Goal: Task Accomplishment & Management: Manage account settings

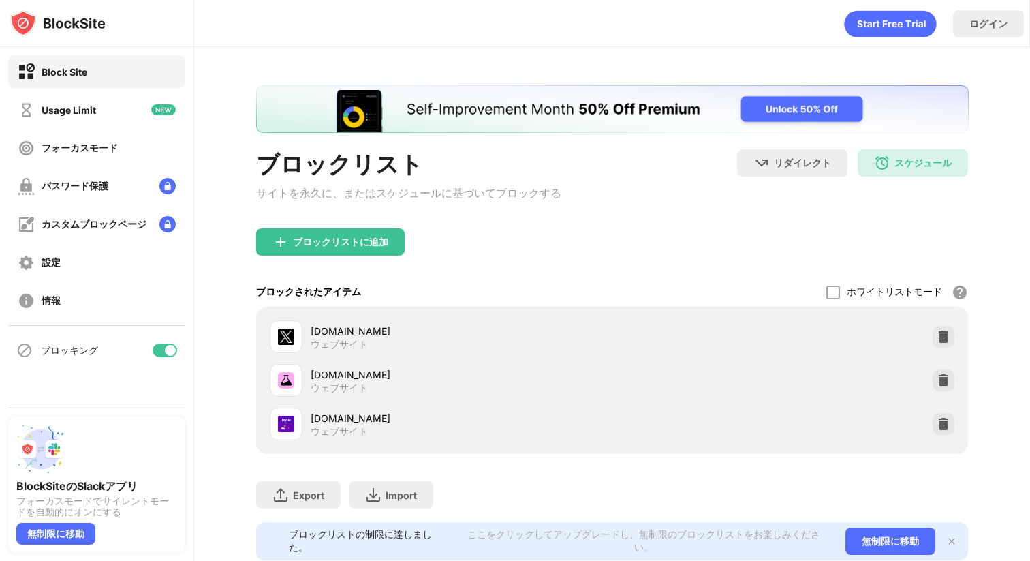
click at [920, 170] on div "スケジュール 09:00 to 12:00 13:00 to 19:00 Wed,Thu,Fri,Mon" at bounding box center [913, 162] width 110 height 27
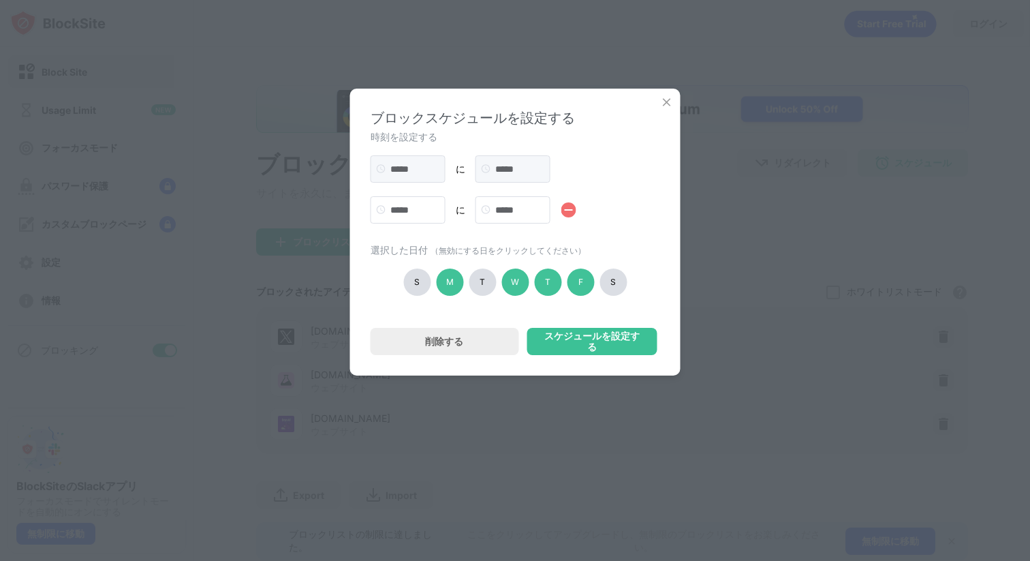
click at [477, 288] on div "T" at bounding box center [482, 281] width 27 height 27
click at [590, 345] on div "スケジュールを設定する" at bounding box center [591, 341] width 97 height 22
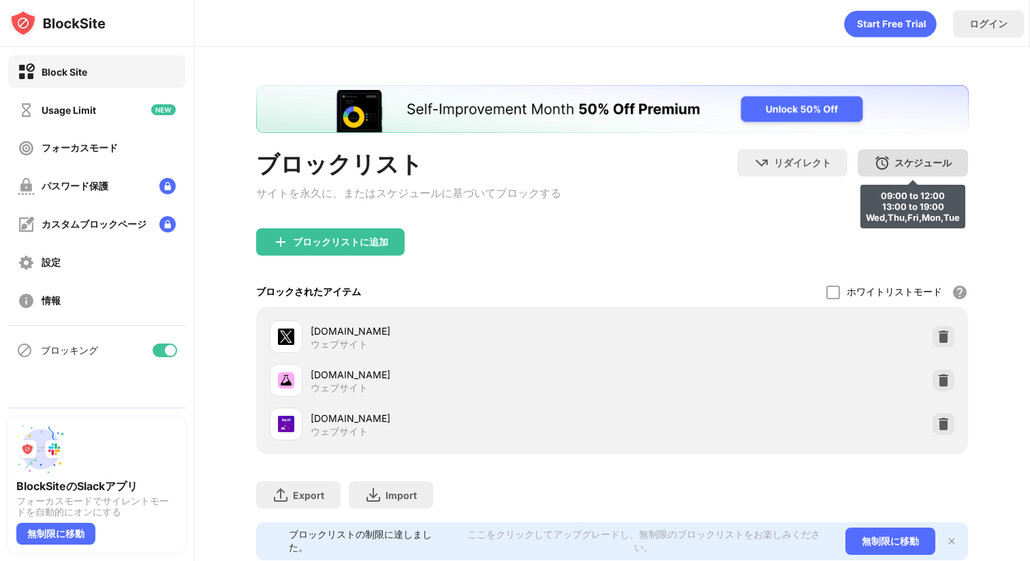
click at [912, 175] on div "スケジュール 09:00 to 12:00 13:00 to 19:00 Wed,Thu,Fri,Mon,Tue" at bounding box center [913, 162] width 110 height 27
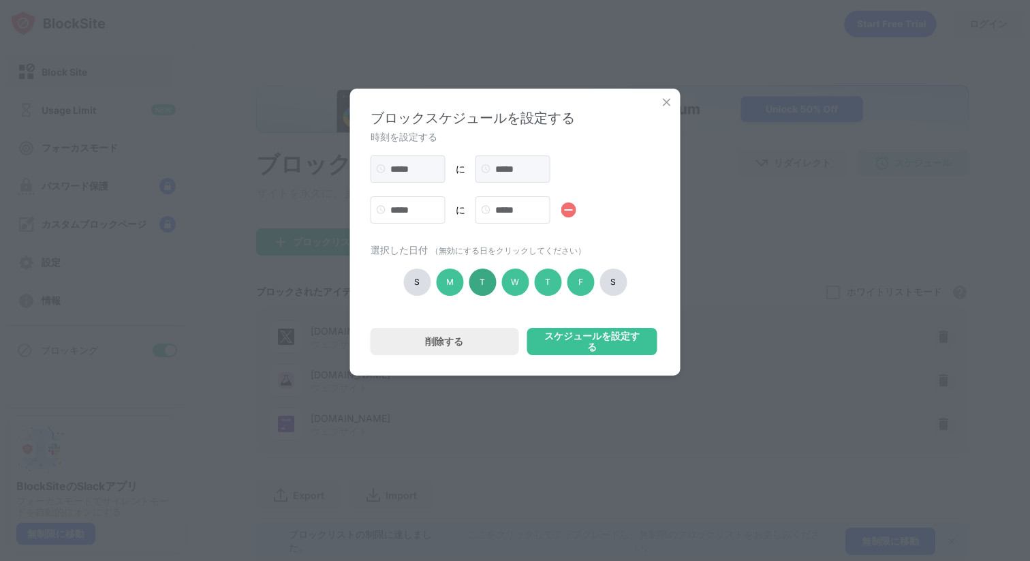
click at [478, 282] on div "T" at bounding box center [482, 281] width 27 height 27
click at [588, 345] on div "スケジュールを設定する" at bounding box center [591, 341] width 97 height 22
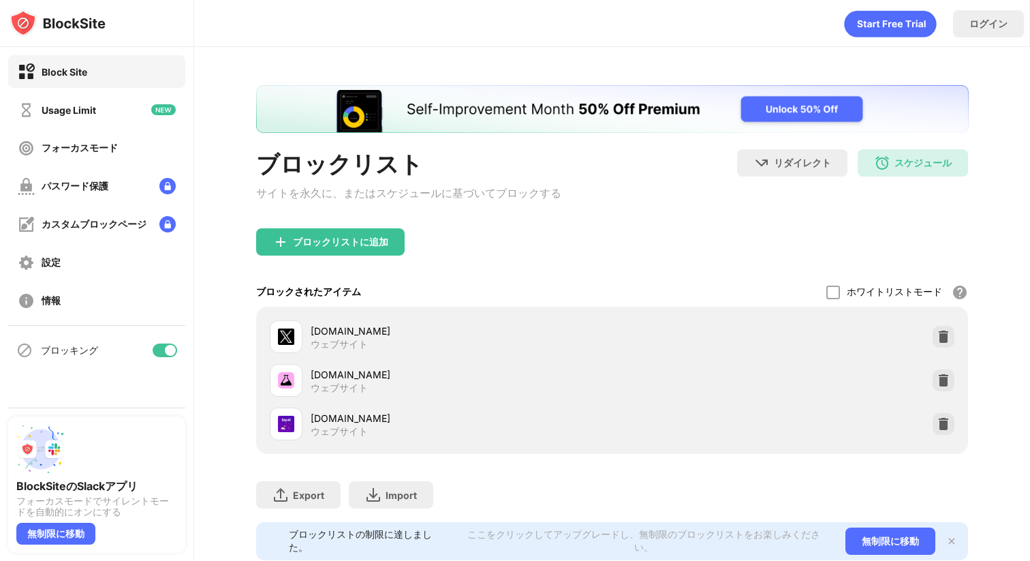
click at [637, 276] on div "ブロックリストに追加" at bounding box center [612, 252] width 713 height 49
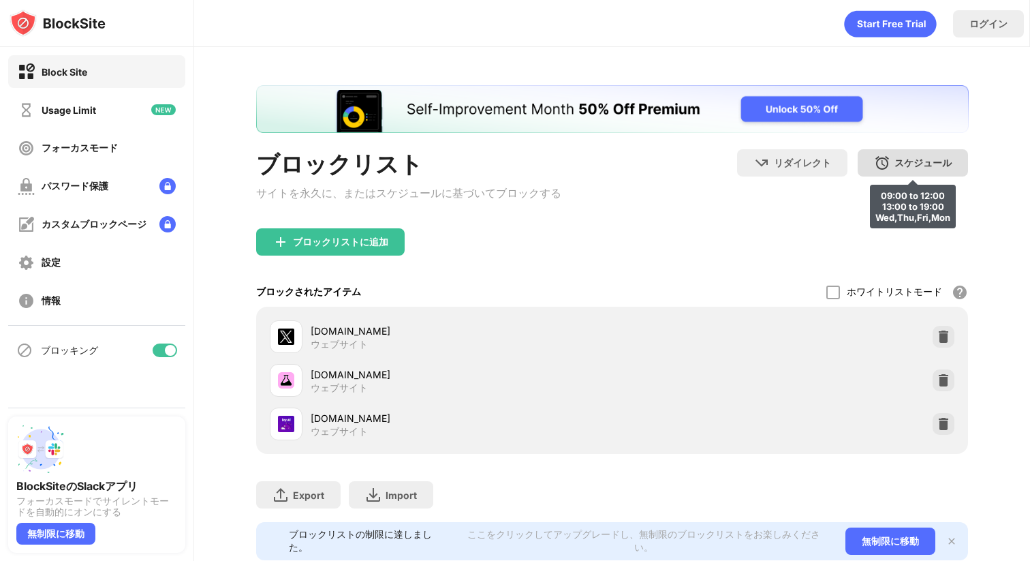
click at [901, 166] on div "スケジュール" at bounding box center [923, 163] width 57 height 13
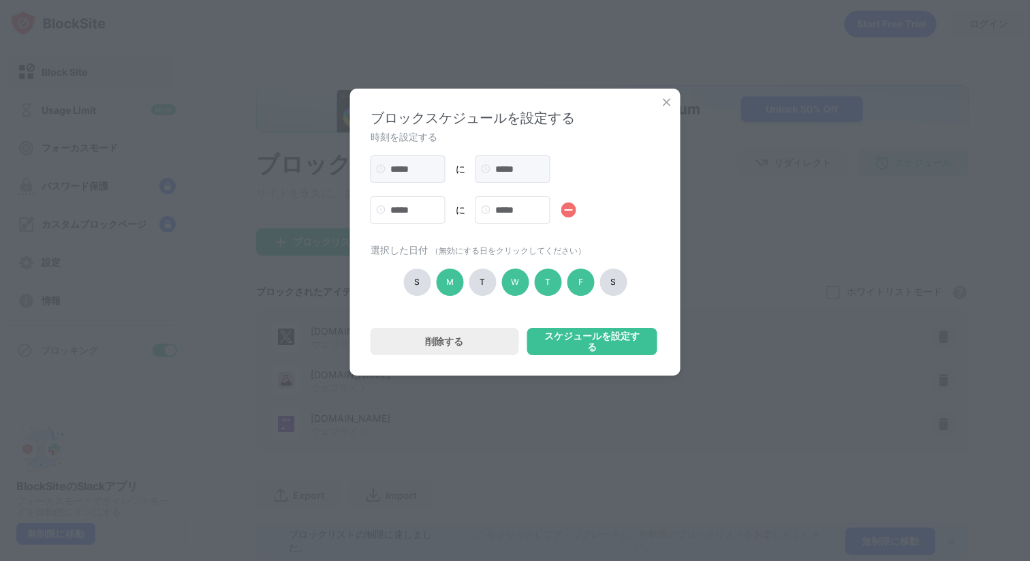
click at [486, 289] on div "T" at bounding box center [482, 281] width 27 height 27
click at [584, 350] on div "スケジュールを設定する" at bounding box center [591, 341] width 97 height 22
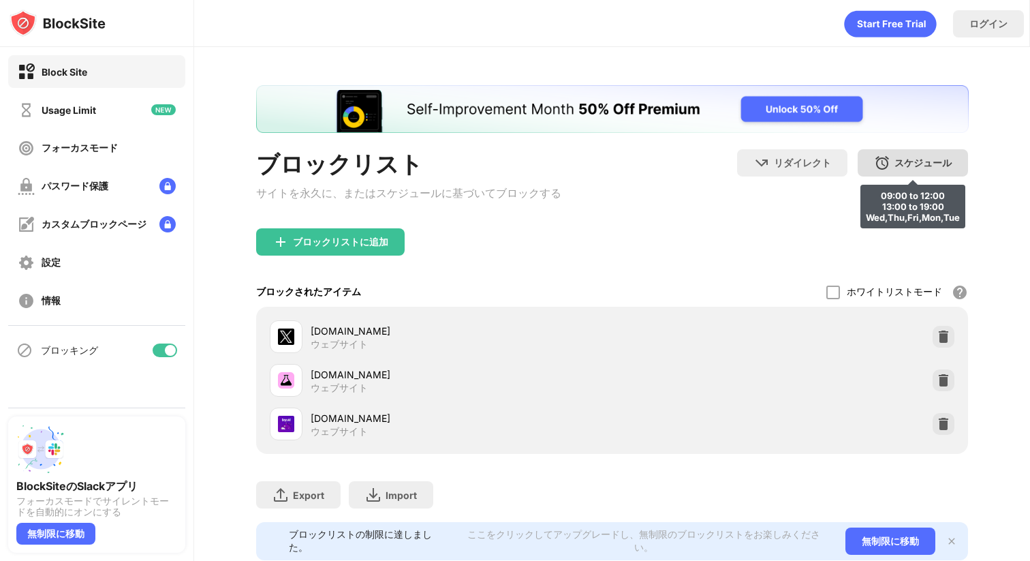
click at [917, 167] on div "スケジュール" at bounding box center [923, 163] width 57 height 13
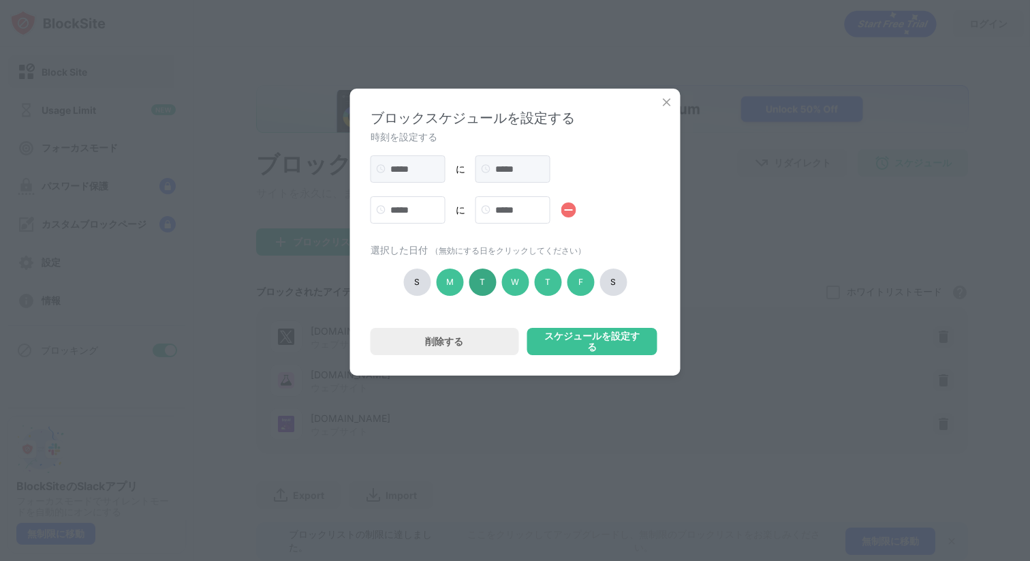
click at [478, 290] on div "T" at bounding box center [482, 281] width 27 height 27
click at [596, 352] on div "スケジュールを設定する" at bounding box center [591, 341] width 97 height 22
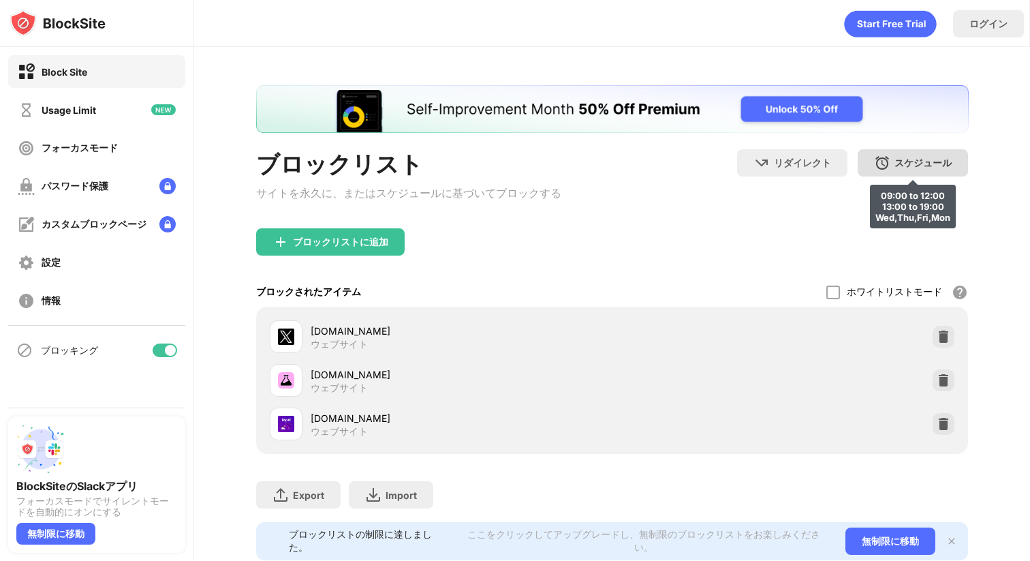
click at [912, 170] on div "スケジュール 09:00 to 12:00 13:00 to 19:00 Wed,Thu,Fri,Mon" at bounding box center [913, 162] width 110 height 27
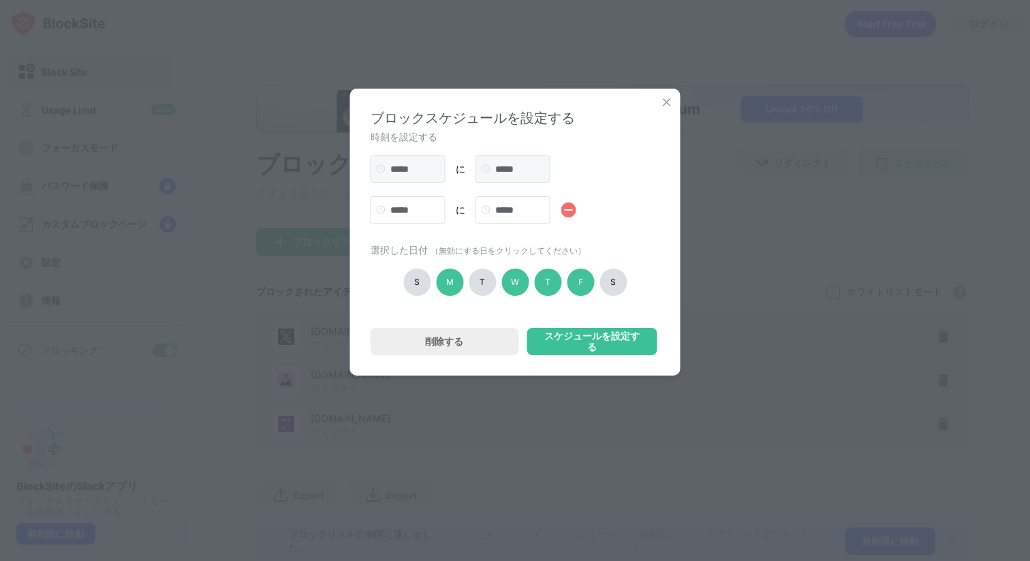
click at [489, 287] on div "T" at bounding box center [482, 281] width 27 height 27
click at [606, 355] on div "スケジュールを設定する" at bounding box center [592, 341] width 130 height 27
